Goal: Task Accomplishment & Management: Complete application form

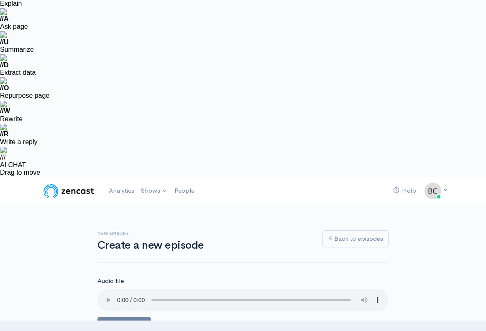
scroll to position [94, 0]
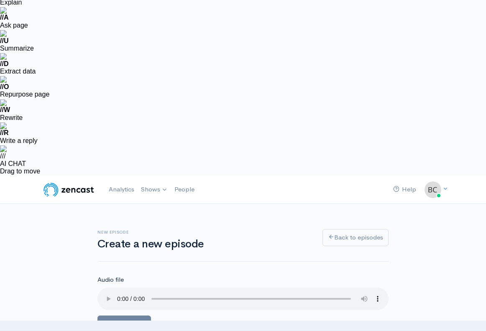
type input "190"
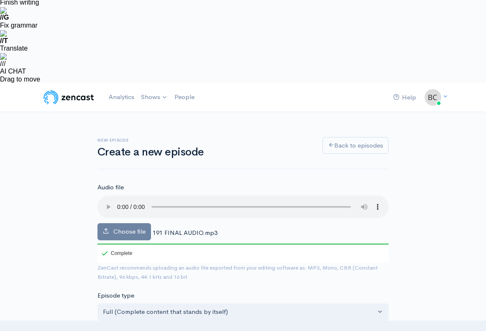
paste input "Closing Costs Exposed: What Every CRE Investor Misses"
type input "Closing Costs Exposed: What Every CRE Investor Misses"
type input "closing-costs-exposed-what-every-cre-investor-misses"
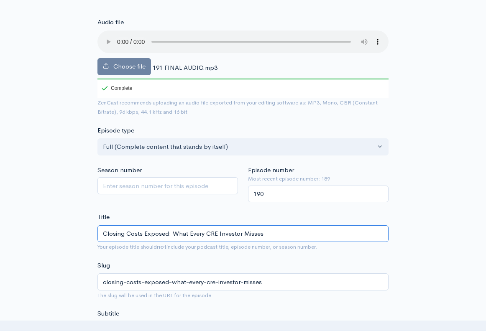
scroll to position [260, 0]
type input "Closing Costs Exposed: What Every CRE Investor Misses"
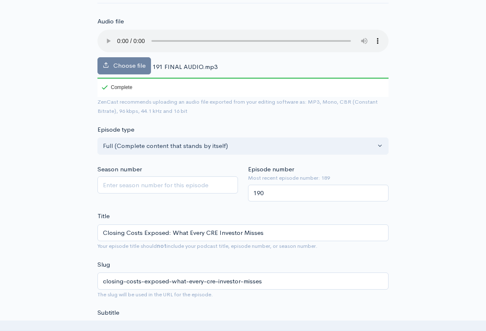
click at [132, 321] on textarea "Subtitle" at bounding box center [242, 334] width 291 height 26
click at [149, 321] on textarea "Subtitle" at bounding box center [242, 334] width 291 height 26
paste textarea "This episode breaks down the hidden costs of closing a commercial real estate d…"
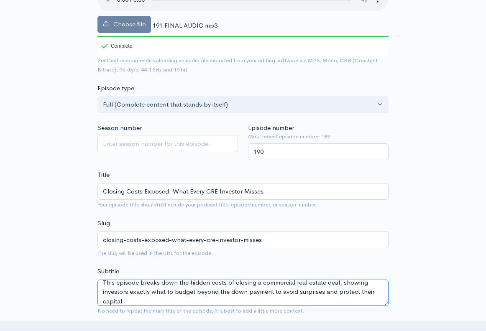
scroll to position [301, 0]
type textarea "This episode breaks down the hidden costs of closing a commercial real estate d…"
drag, startPoint x: 138, startPoint y: 173, endPoint x: 79, endPoint y: 171, distance: 59.4
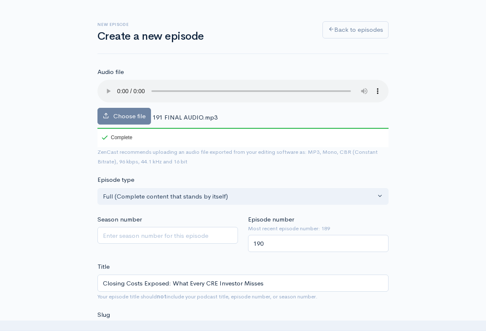
paste input "[URL][DOMAIN_NAME]"
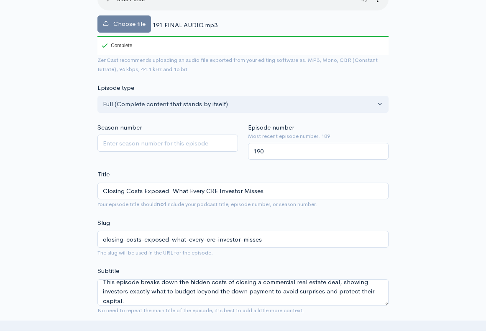
type input "[URL][DOMAIN_NAME]"
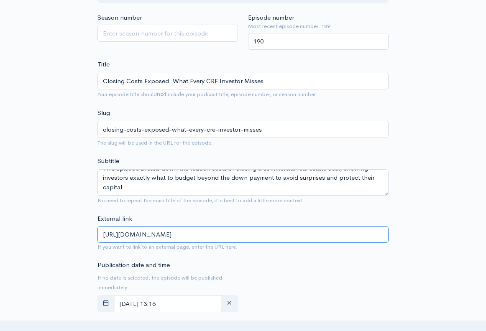
scroll to position [424, 0]
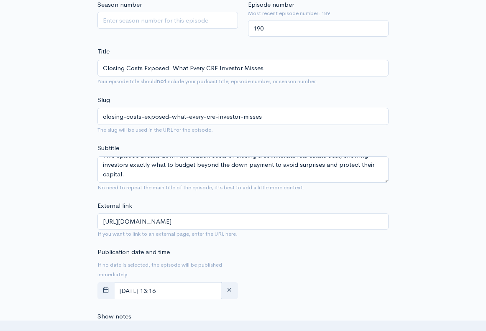
type textarea "A LIVE REVIEW of The Criterion Fund's latest investment opportunity! This offer…"
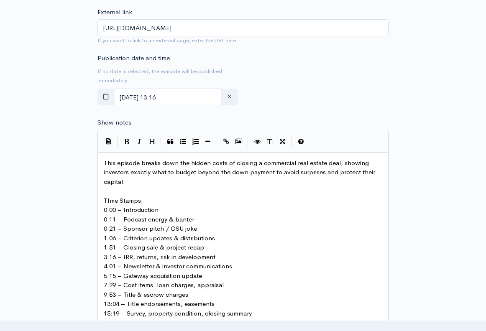
scroll to position [716, 0]
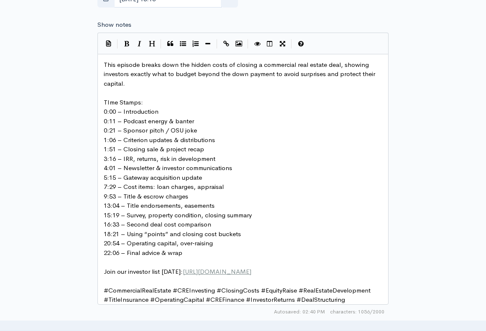
paste input "text"
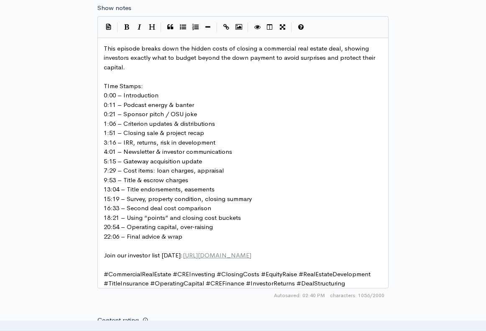
scroll to position [829, 0]
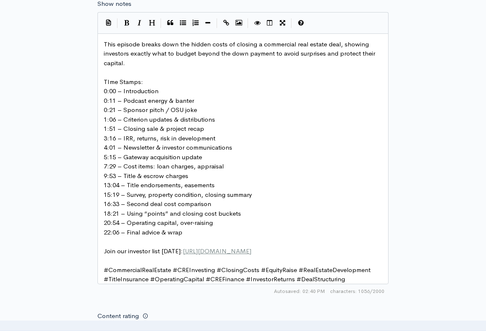
click at [100, 327] on input "Content rating" at bounding box center [99, 329] width 5 height 5
checkbox input "true"
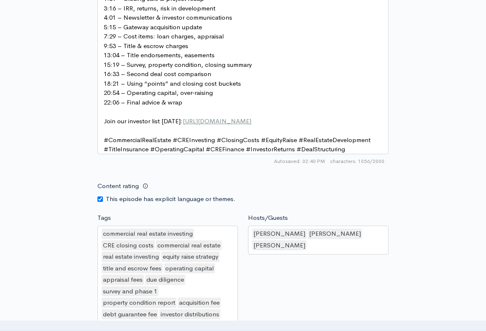
scroll to position [964, 0]
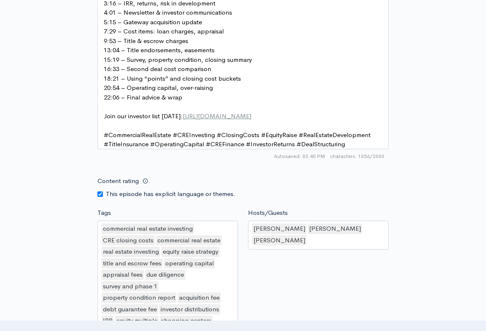
type input "C:\fakepath\191 ZC CA HD.png"
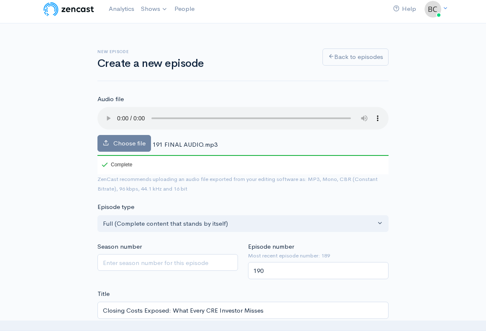
scroll to position [275, 0]
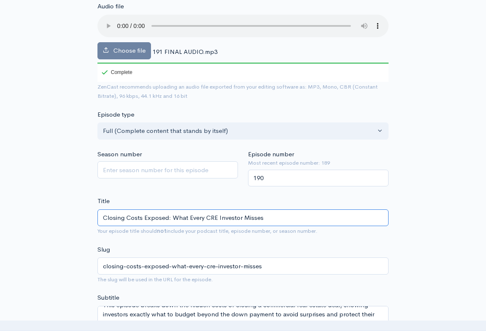
click at [174, 209] on input "Closing Costs Exposed: What Every CRE Investor Misses" at bounding box center [242, 217] width 291 height 17
type input "Closing Costs Exposed: TWhat Every CRE Investor Misses"
type input "closing-costs-exposed-twhat-every-cre-investor-misses"
type input "Closing Costs Exposed: ThWhat Every CRE Investor Misses"
type input "closing-costs-exposed-thwhat-every-cre-investor-misses"
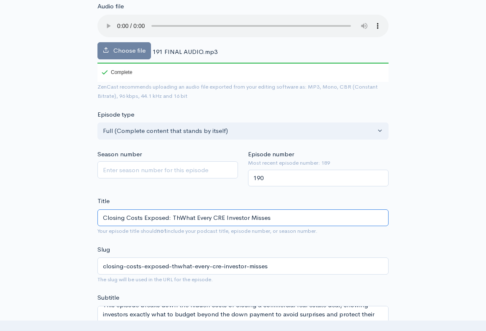
type input "Closing Costs Exposed: TheWhat Every CRE Investor Misses"
type input "closing-costs-exposed-thewhat-every-cre-investor-misses"
type input "Closing Costs Exposed: The What Every CRE Investor Misses"
type input "closing-costs-exposed-the-what-every-cre-investor-misses"
type input "Closing Costs Exposed: The HWhat Every CRE Investor Misses"
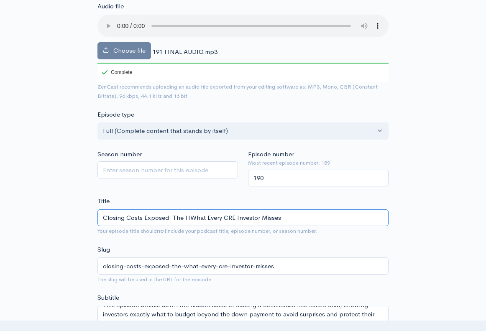
type input "closing-costs-exposed-the-hwhat-every-cre-investor-misses"
type input "Closing Costs Exposed: The HidWhat Every CRE Investor Misses"
type input "closing-costs-exposed-the-hidwhat-every-cre-investor-misses"
type input "Closing Costs Exposed: The HiddWhat Every CRE Investor Misses"
type input "closing-costs-exposed-the-hiddwhat-every-cre-investor-misses"
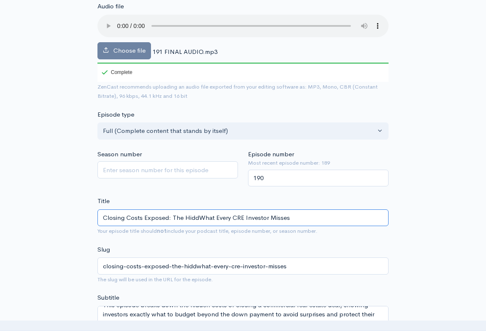
type input "Closing Costs Exposed: The HiddeWhat Every CRE Investor Misses"
type input "closing-costs-exposed-the-hiddewhat-every-cre-investor-misses"
type input "Closing Costs Exposed: The Hidden What Every CRE Investor Misses"
type input "closing-costs-exposed-the-hidden-what-every-cre-investor-misses"
type input "Closing Costs Exposed: The Hidden EWhat Every CRE Investor Misses"
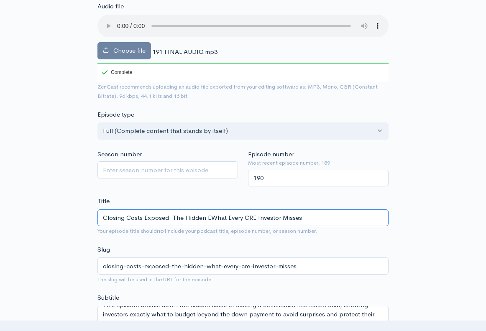
type input "closing-costs-exposed-the-hidden-ewhat-every-cre-investor-misses"
type input "Closing Costs Exposed: The Hidden ExWhat Every CRE Investor Misses"
type input "closing-costs-exposed-the-hidden-exwhat-every-cre-investor-misses"
type input "Closing Costs Exposed: The Hidden ExpWhat Every CRE Investor Misses"
type input "closing-costs-exposed-the-hidden-expwhat-every-cre-investor-misses"
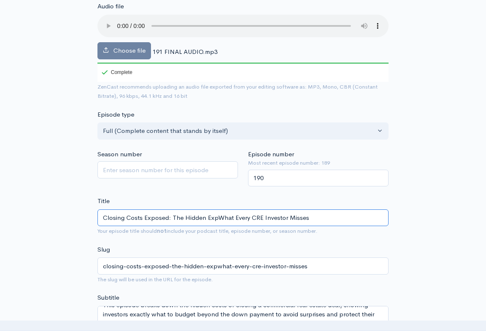
type input "Closing Costs Exposed: The Hidden ExpeWhat Every CRE Investor Misses"
type input "closing-costs-exposed-the-hidden-expewhat-every-cre-investor-misses"
type input "Closing Costs Exposed: The Hidden ExpenWhat Every CRE Investor Misses"
type input "closing-costs-exposed-the-hidden-expenwhat-every-cre-investor-misses"
type input "Closing Costs Exposed: The Hidden ExpensWhat Every CRE Investor Misses"
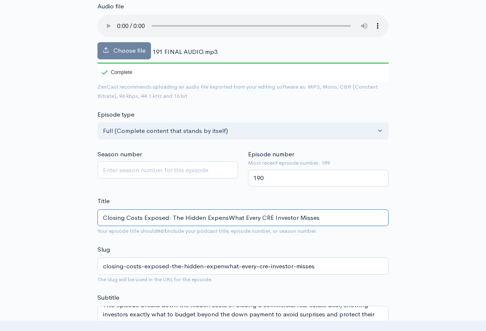
type input "closing-costs-exposed-the-hidden-expenswhat-every-cre-investor-misses"
type input "Closing Costs Exposed: The Hidden ExpenseWhat Every CRE Investor Misses"
type input "closing-costs-exposed-the-hidden-expensewhat-every-cre-investor-misses"
type input "Closing Costs Exposed: The Hidden Expense What Every CRE Investor Misses"
type input "closing-costs-exposed-the-hidden-expense-what-every-cre-investor-misses"
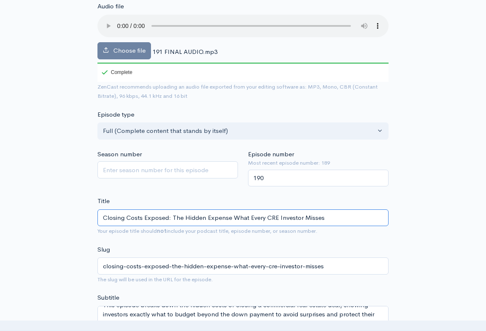
click at [250, 209] on input "Closing Costs Exposed: The Hidden Expense What Every CRE Investor Misses" at bounding box center [242, 217] width 291 height 17
type input "Closing Costs Exposed: The Hidden Expense WhatEvery CRE Investor Misses"
type input "closing-costs-exposed-the-hidden-expense-whatevery-cre-investor-misses"
type input "Closing Costs Exposed: The Hidden Expense WhaEvery CRE Investor Misses"
type input "closing-costs-exposed-the-hidden-expense-whaevery-cre-investor-misses"
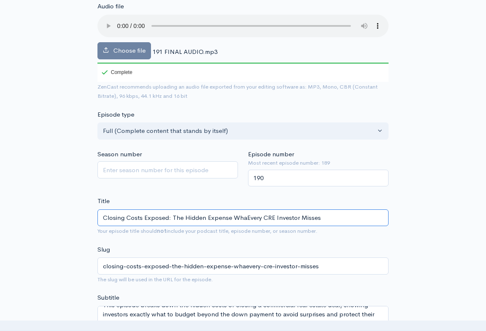
type input "Closing Costs Exposed: The Hidden Expense WhEvery CRE Investor Misses"
type input "closing-costs-exposed-the-hidden-expense-whevery-cre-investor-misses"
type input "Closing Costs Exposed: The Hidden Expense WEvery CRE Investor Misses"
type input "closing-costs-exposed-the-hidden-expense-wevery-cre-investor-misses"
type input "Closing Costs Exposed: The Hidden Expense Every CRE Investor Misses"
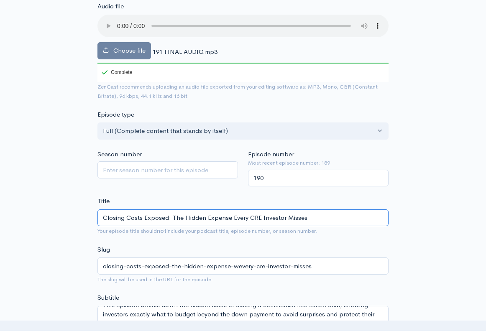
type input "closing-costs-exposed-the-hidden-expense-every-cre-investor-misses"
click at [245, 209] on input "Closing Costs Exposed: The Hidden Expense Every CRE Investor Misses" at bounding box center [242, 217] width 291 height 17
type input "Closing Costs Exposed: The Hidden Expense Ever CRE Investor Misses"
type input "closing-costs-exposed-the-hidden-expense-ever-cre-investor-misses"
type input "Closing Costs Exposed: The Hidden Expense Eve CRE Investor Misses"
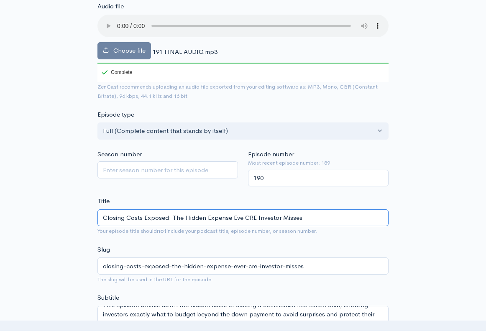
type input "closing-costs-exposed-the-hidden-expense-[PERSON_NAME]-cre-investor-misses"
type input "Closing Costs Exposed: The Hidden Expense Ev CRE Investor Misses"
type input "closing-costs-exposed-the-hidden-expense-ev-cre-investor-misses"
type input "Closing Costs Exposed: The Hidden Expense E CRE Investor Misses"
type input "closing-costs-exposed-the-hidden-expense-e-cre-investor-misses"
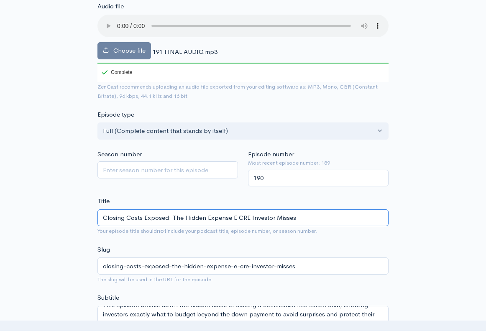
type input "Closing Costs Exposed: The Hidden Expense CRE Investor Misses"
type input "closing-costs-exposed-the-hidden-expense-cre-investor-misses"
type input "Closing Costs Exposed: The Hidden Expense M CRE Investor Misses"
type input "closing-costs-exposed-the-hidden-expense-m-cre-investor-misses"
type input "Closing Costs Exposed: The Hidden Expense Mos CRE Investor Misses"
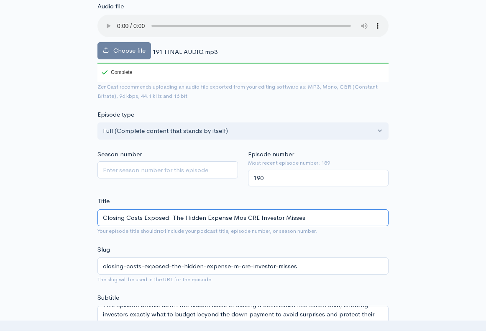
type input "closing-costs-exposed-the-hidden-expense-mos-cre-investor-misses"
type input "Closing Costs Exposed: The Hidden Expense Most CRE Investor Misses"
type input "closing-costs-exposed-the-hidden-expense-most-cre-investor-misses"
click at [282, 209] on input "Closing Costs Exposed: The Hidden Expense Most CRE Investor Misses" at bounding box center [242, 217] width 291 height 17
type input "Closing Costs Exposed: The Hidden Expense Most CRE Investors Misses"
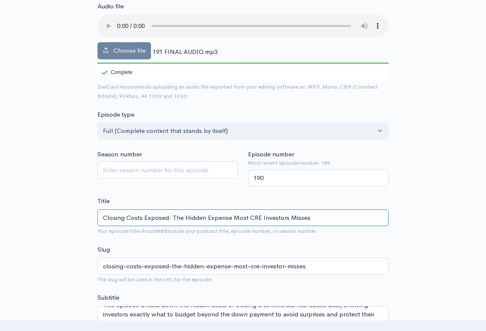
type input "closing-costs-exposed-the-hidden-expense-most-cre-investors-misses"
click at [309, 209] on input "Closing Costs Exposed: The Hidden Expense Most CRE Investors Misses" at bounding box center [242, 217] width 291 height 17
type input "Closing Costs Exposed: The Hidden Expense Most CRE Investors Misse"
type input "closing-costs-exposed-the-hidden-expense-most-cre-investors-misse"
type input "Closing Costs Exposed: The Hidden Expense Most CRE Investors Miss"
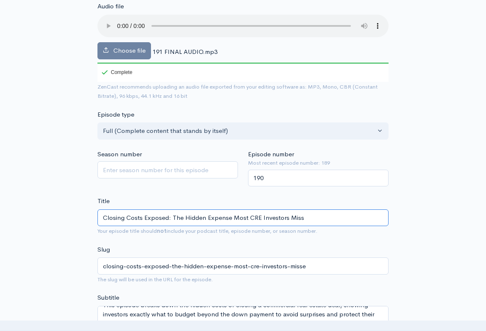
type input "closing-costs-exposed-the-hidden-expense-most-cre-investors-miss"
click at [227, 209] on input "Closing Costs Exposed: The Hidden Expense Most CRE Investors Miss" at bounding box center [242, 217] width 291 height 17
type input "Closing Costs Exposed: The Hidden Expenses Most CRE Investors Miss"
type input "closing-costs-exposed-the-hidden-expenses-most-cre-investors-miss"
click at [263, 209] on input "Closing Costs Exposed: The Hidden Expenses Most CRE Investors Miss" at bounding box center [242, 217] width 291 height 17
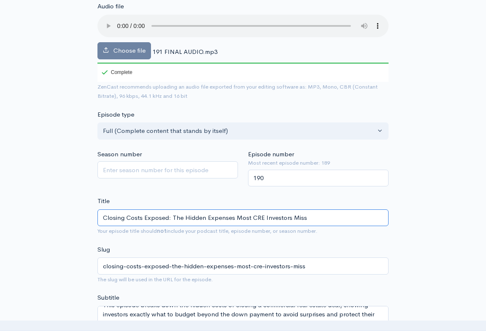
type input "Closing Costs Exposed: The Hidden Expenses Most CR Investors Miss"
type input "closing-costs-exposed-the-hidden-expenses-most-cr-investors-miss"
type input "Closing Costs Exposed: The Hidden Expenses Most C Investors Miss"
type input "closing-costs-exposed-the-hidden-expenses-most-c-investors-miss"
type input "Closing Costs Exposed: The Hidden Expenses Most Investors Miss"
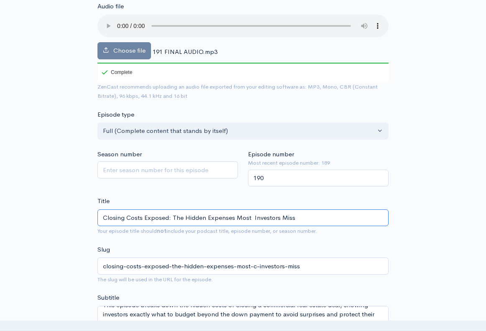
type input "closing-costs-exposed-the-hidden-expenses-most-investors-miss"
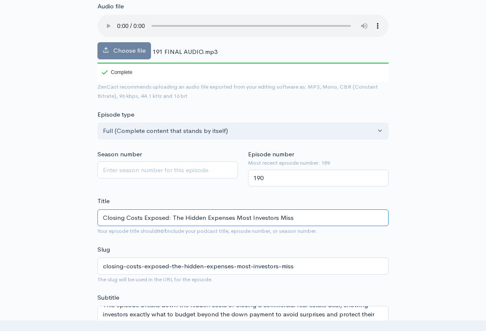
click at [249, 209] on input "Closing Costs Exposed: The Hidden Expenses Most Investors Miss" at bounding box center [242, 217] width 291 height 17
type input "Closing Costs Exposed: The Hidden Expenses Most CInvestors Miss"
type input "closing-costs-exposed-the-hidden-expenses-most-cinvestors-miss"
type input "Closing Costs Exposed: The Hidden Expenses Most CREInvestors Miss"
type input "closing-costs-exposed-the-hidden-expenses-most-creinvestors-miss"
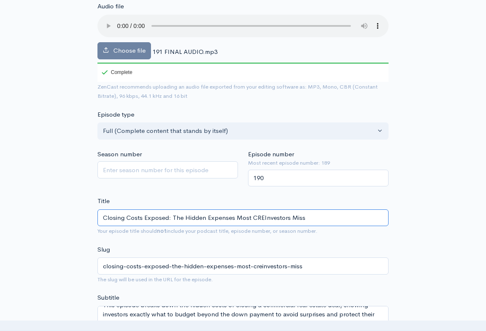
type input "Closing Costs Exposed: The Hidden Expenses Most CRE Investors Miss"
type input "closing-costs-exposed-the-hidden-expenses-most-cre-investors-miss"
type input "Closing Costs Exposed: The Hidden Expenses Most CRE Investors Miss"
click at [383, 245] on div "Slug closing-costs-exposed-the-hidden-expenses-most-cre-investors-miss The slug…" at bounding box center [242, 264] width 291 height 39
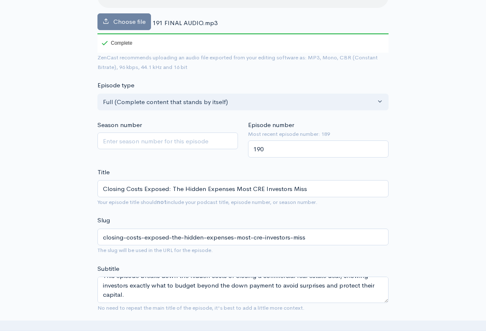
scroll to position [190, 0]
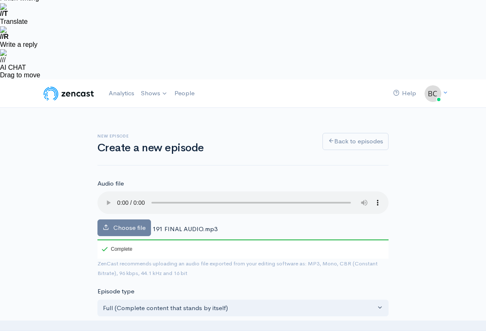
drag, startPoint x: 319, startPoint y: 128, endPoint x: 103, endPoint y: 128, distance: 215.7
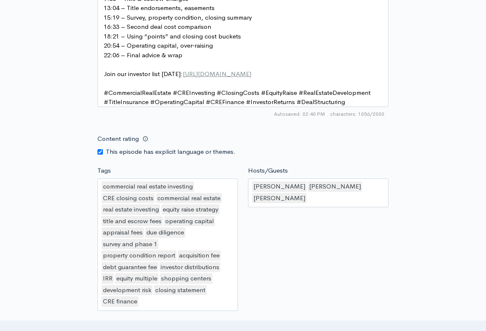
scroll to position [1008, 0]
